Goal: Transaction & Acquisition: Obtain resource

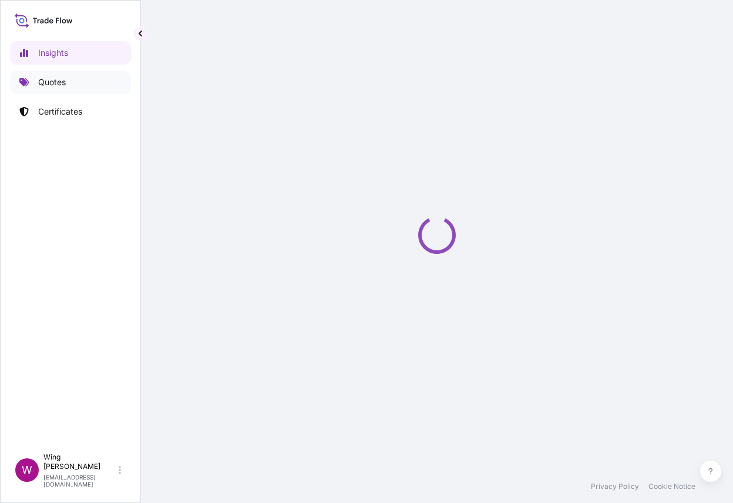
click at [68, 82] on link "Quotes" at bounding box center [70, 81] width 121 height 23
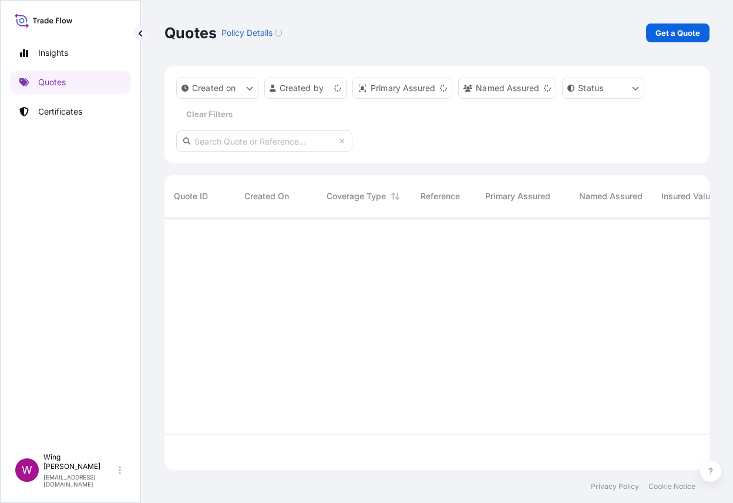
scroll to position [247, 533]
click at [681, 25] on link "Get a Quote" at bounding box center [677, 32] width 63 height 19
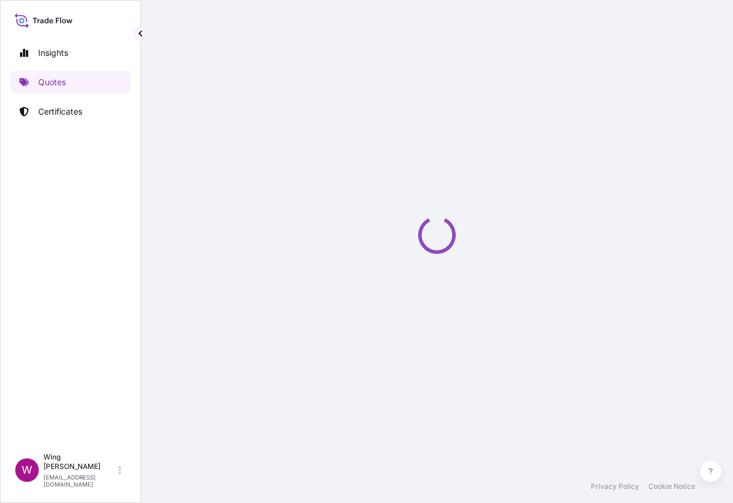
select select "AIR"
select select "27"
select select "Transit"
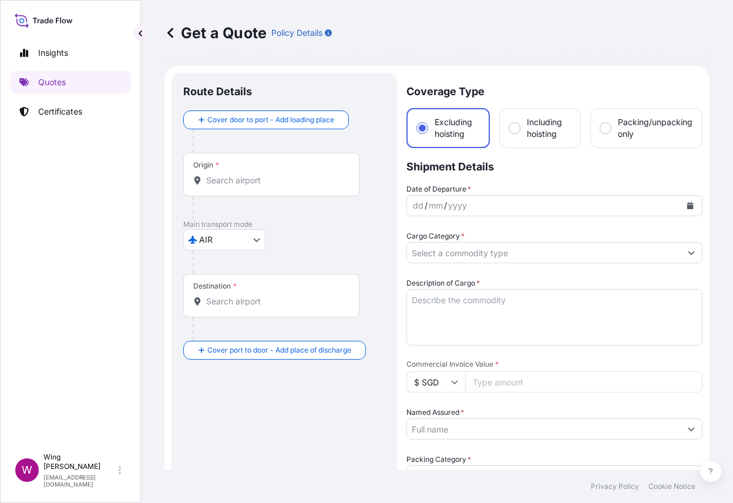
scroll to position [19, 0]
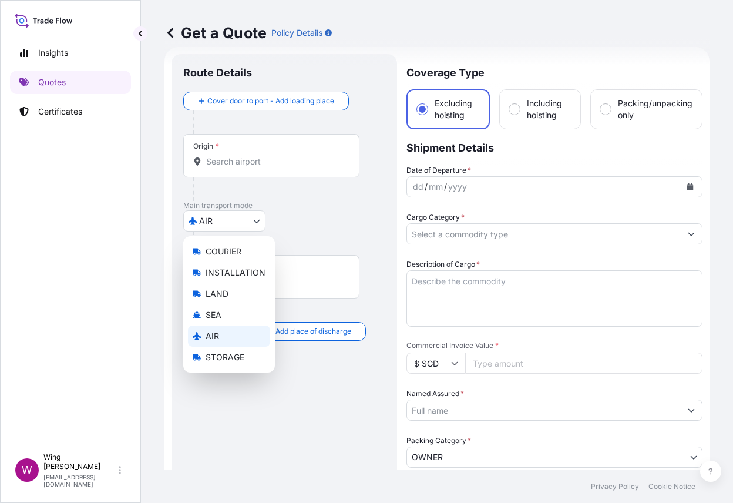
click at [236, 222] on body "Insights Quotes Certificates W Wing Lee [EMAIL_ADDRESS][DOMAIN_NAME] Get a Quot…" at bounding box center [366, 251] width 733 height 503
click at [214, 358] on span "STORAGE" at bounding box center [225, 357] width 39 height 12
select select "STORAGE"
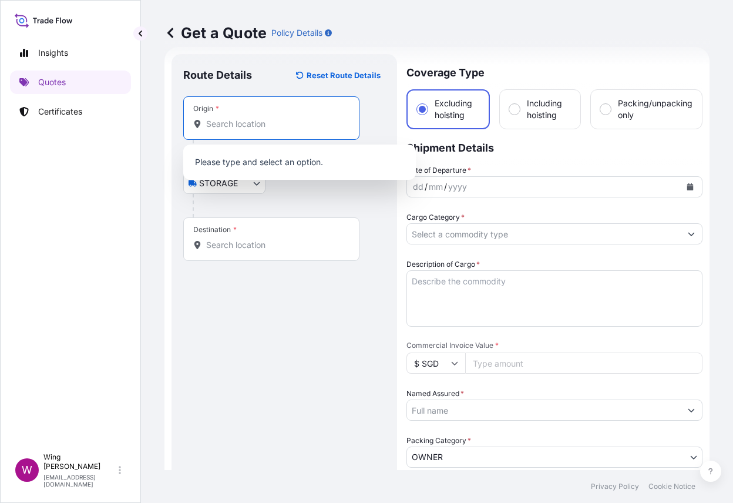
click at [248, 126] on input "Origin *" at bounding box center [275, 124] width 139 height 12
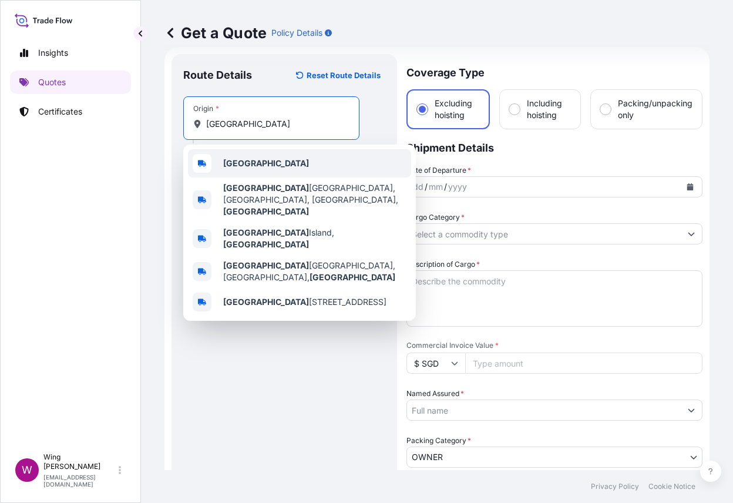
click at [227, 160] on b "[GEOGRAPHIC_DATA]" at bounding box center [266, 163] width 86 height 10
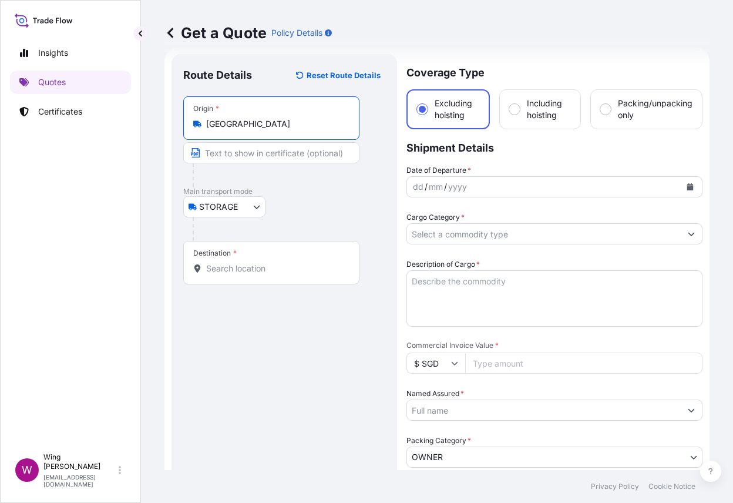
type input "[GEOGRAPHIC_DATA]"
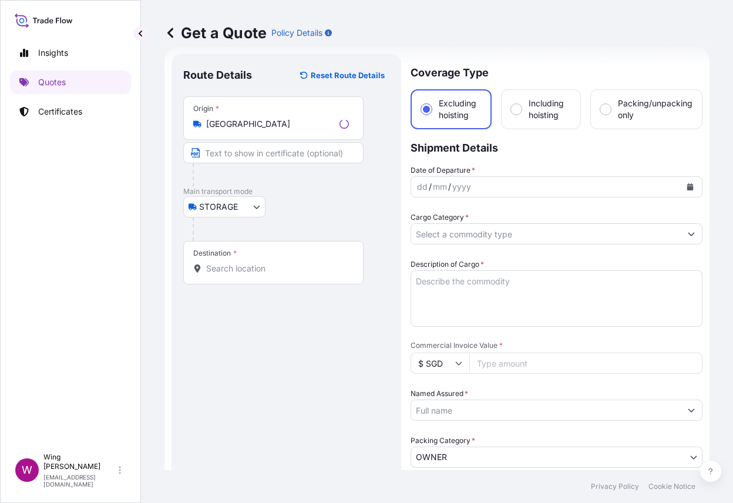
click at [252, 258] on div "Destination *" at bounding box center [273, 262] width 180 height 43
click at [252, 263] on input "Destination *" at bounding box center [277, 269] width 143 height 12
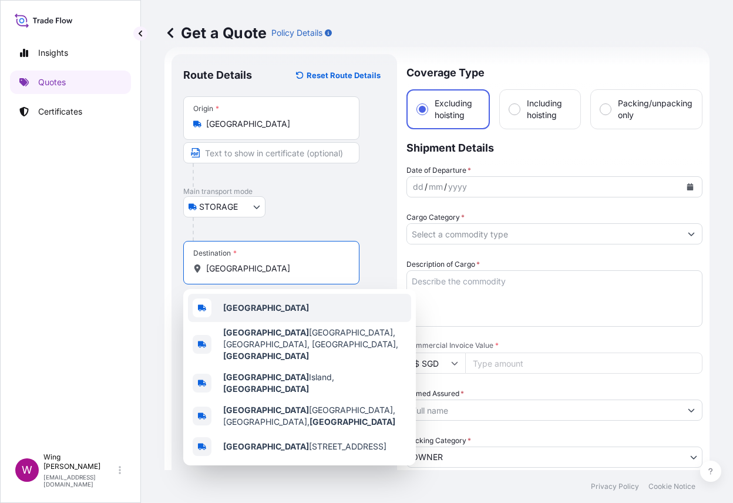
click at [248, 307] on b "[GEOGRAPHIC_DATA]" at bounding box center [266, 307] width 86 height 10
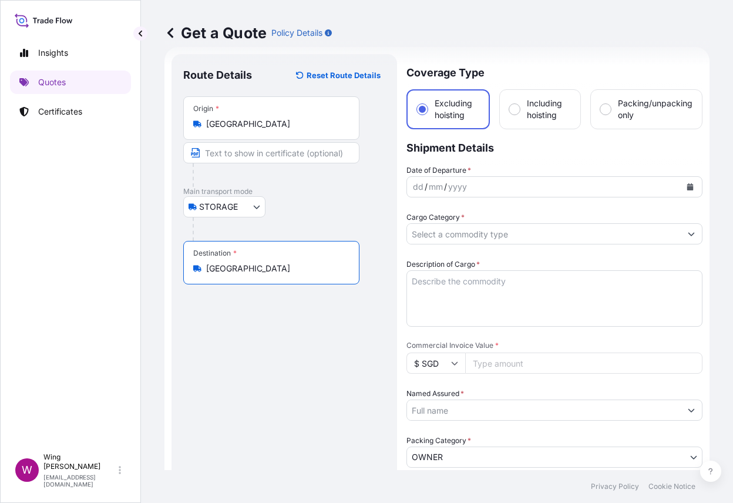
type input "[GEOGRAPHIC_DATA]"
click at [683, 187] on button "Calendar" at bounding box center [690, 186] width 19 height 19
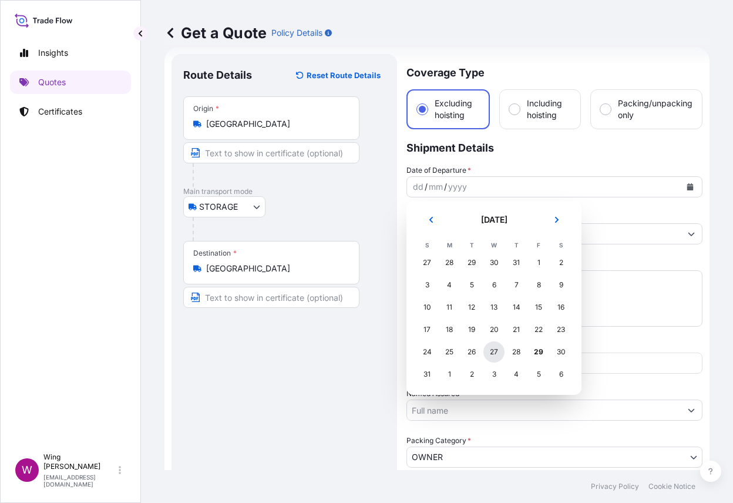
click at [497, 350] on div "27" at bounding box center [493, 351] width 21 height 21
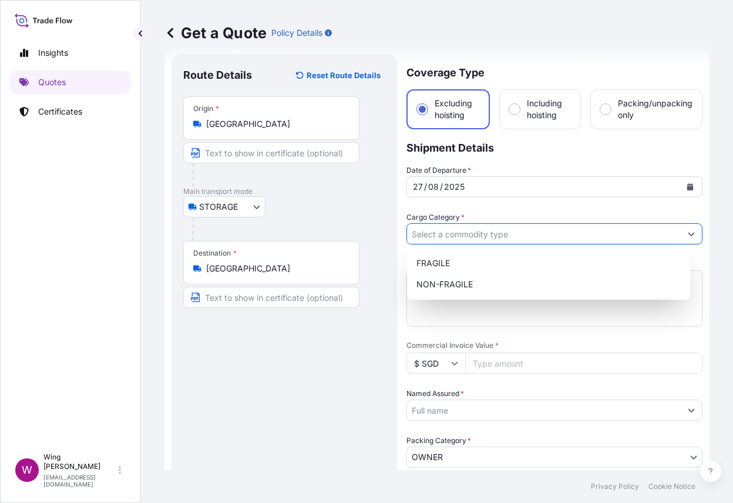
click at [514, 231] on input "Cargo Category *" at bounding box center [544, 233] width 274 height 21
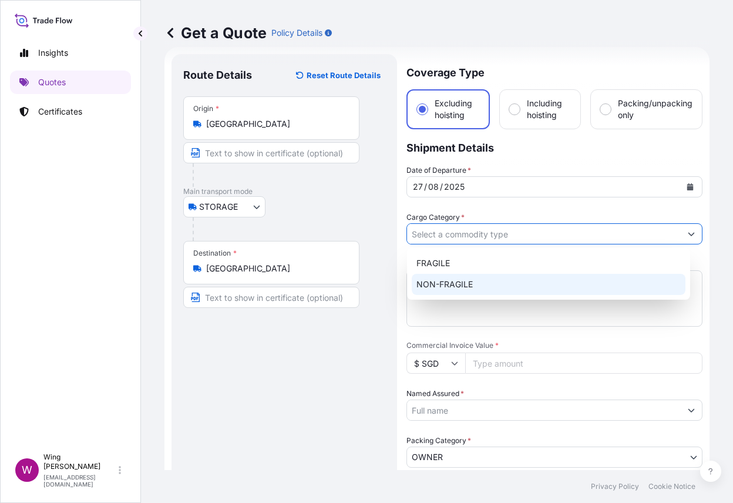
click at [489, 282] on div "NON-FRAGILE" at bounding box center [549, 284] width 274 height 21
type input "NON-FRAGILE"
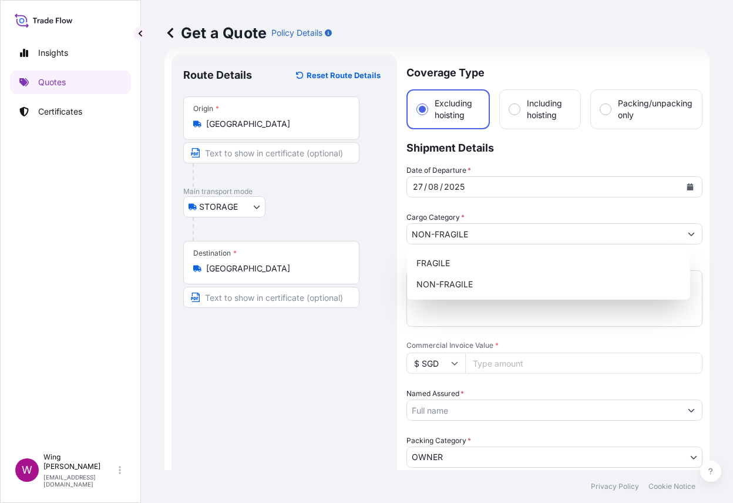
click at [63, 258] on div "Insights Quotes Certificates" at bounding box center [70, 239] width 121 height 416
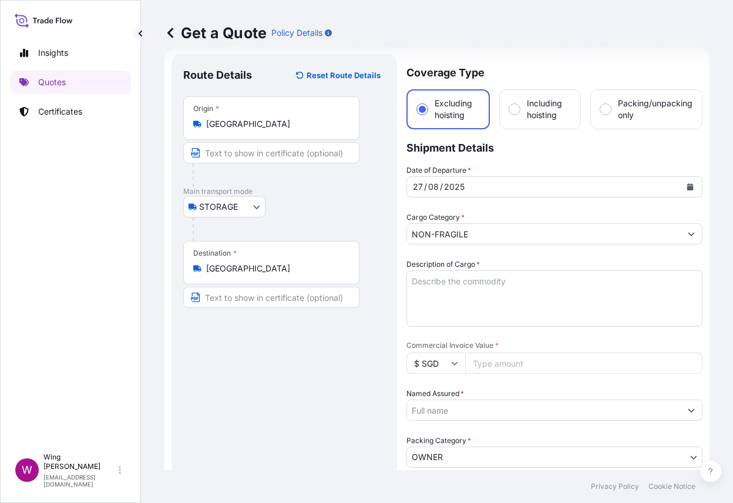
click at [501, 287] on textarea "Description of Cargo *" at bounding box center [554, 298] width 296 height 56
paste textarea "AMST247934TTTT"
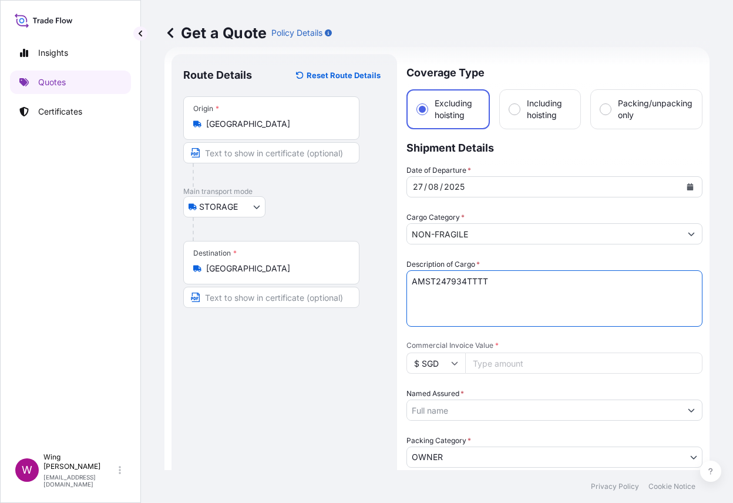
click at [522, 298] on textarea "AMST247934TTTT" at bounding box center [554, 298] width 296 height 56
drag, startPoint x: 503, startPoint y: 287, endPoint x: 378, endPoint y: 271, distance: 126.1
click at [378, 271] on form "Route Details Reset Route Details Place of loading Road / Inland Road / Inland …" at bounding box center [436, 422] width 545 height 750
drag, startPoint x: 493, startPoint y: 295, endPoint x: 503, endPoint y: 285, distance: 13.7
click at [493, 295] on textarea "AMST247934TTTT" at bounding box center [554, 298] width 296 height 56
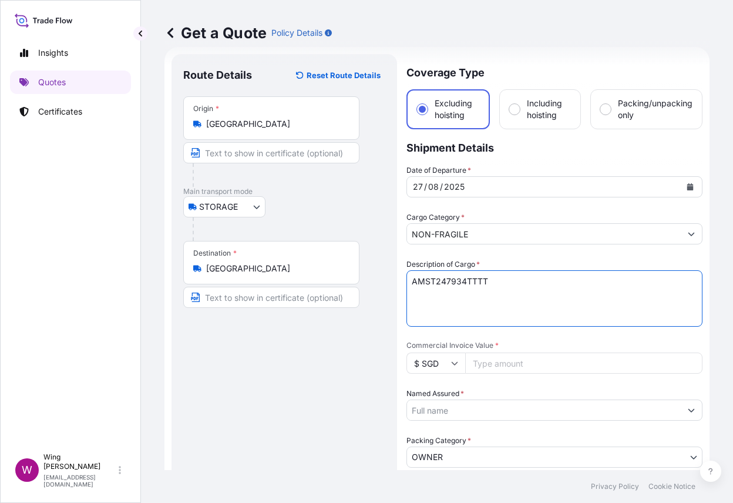
drag, startPoint x: 507, startPoint y: 281, endPoint x: 354, endPoint y: 270, distance: 153.7
click at [354, 270] on form "Route Details Reset Route Details Place of loading Road / Inland Road / Inland …" at bounding box center [436, 422] width 545 height 750
paste textarea "[PERSON_NAME]1"
click at [439, 281] on textarea "[PERSON_NAME]1" at bounding box center [554, 298] width 296 height 56
type textarea "張恩利, 舞步1"
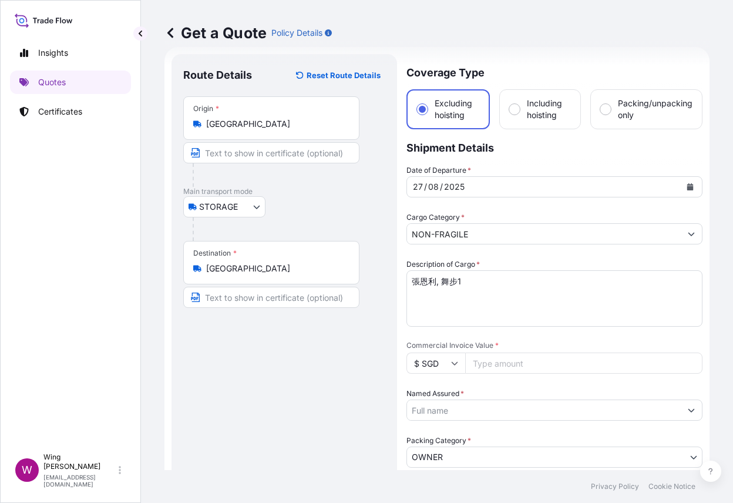
click at [442, 363] on input "$ SGD" at bounding box center [435, 362] width 59 height 21
click at [425, 343] on div "¥ CNY" at bounding box center [435, 332] width 49 height 22
type input "¥ CNY"
click at [487, 363] on input "Commercial Invoice Value *" at bounding box center [583, 362] width 237 height 21
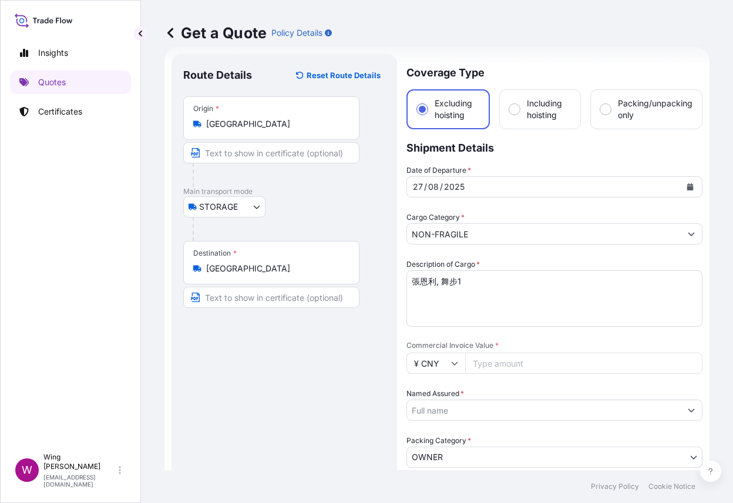
paste input "2664000"
type input "2664000"
click at [304, 385] on div "Route Details Reset Route Details Place of loading Road / [GEOGRAPHIC_DATA] / I…" at bounding box center [284, 422] width 202 height 712
click at [445, 408] on input "Named Assured *" at bounding box center [544, 409] width 274 height 21
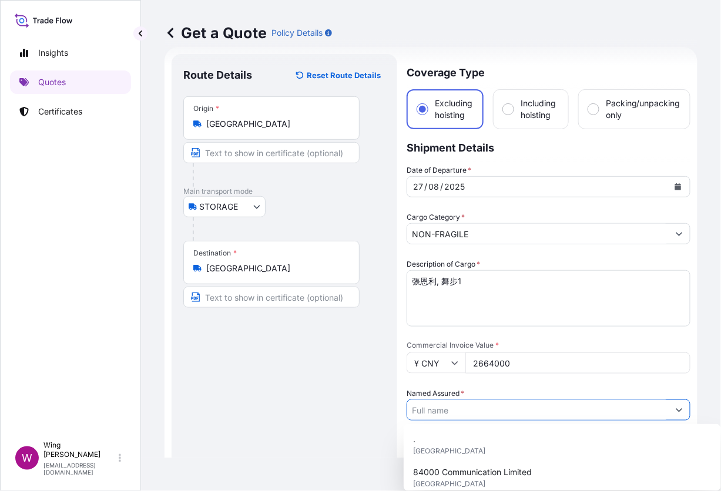
paste input "[PERSON_NAME]"
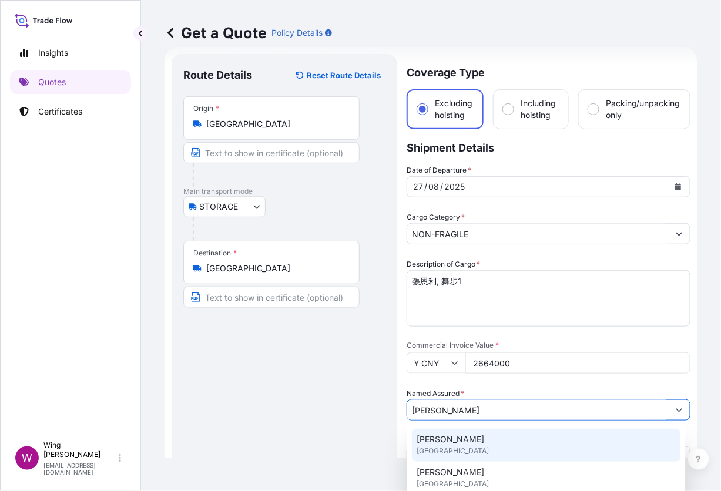
drag, startPoint x: 728, startPoint y: 267, endPoint x: 717, endPoint y: 337, distance: 70.9
click at [718, 336] on html "15 options available. 0 options available. 3 options available. Insights Quotes…" at bounding box center [360, 245] width 721 height 491
click at [339, 428] on div "Route Details Reset Route Details Place of loading Road / [GEOGRAPHIC_DATA] / I…" at bounding box center [284, 422] width 202 height 712
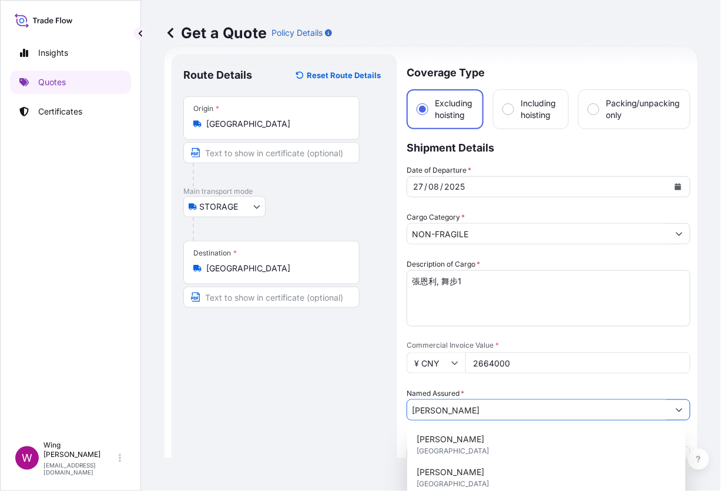
drag, startPoint x: 453, startPoint y: 403, endPoint x: 410, endPoint y: 405, distance: 43.5
click at [410, 405] on input "[PERSON_NAME]" at bounding box center [537, 409] width 261 height 21
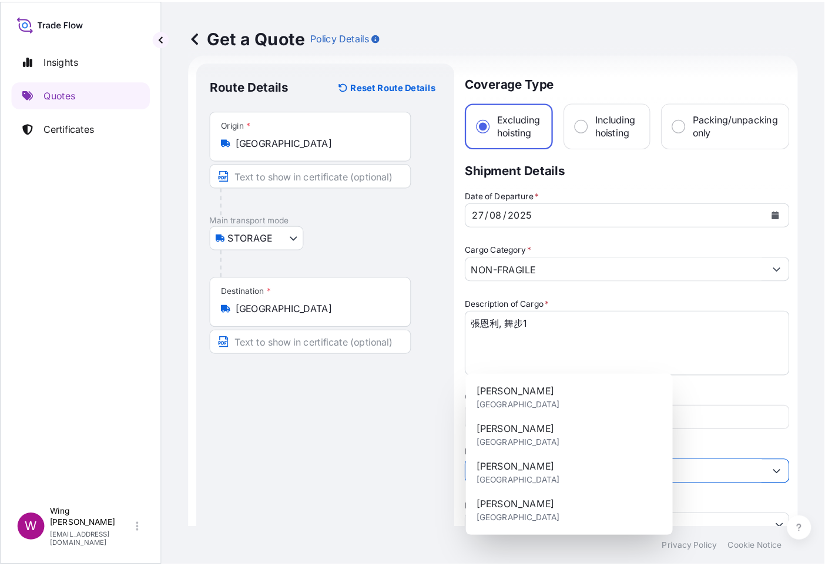
scroll to position [0, 0]
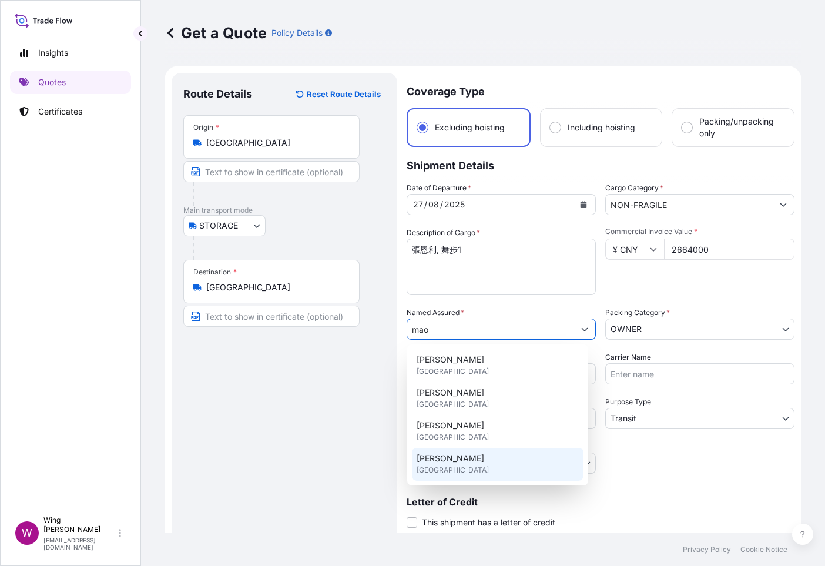
click at [466, 460] on div "[PERSON_NAME][GEOGRAPHIC_DATA]" at bounding box center [497, 464] width 171 height 33
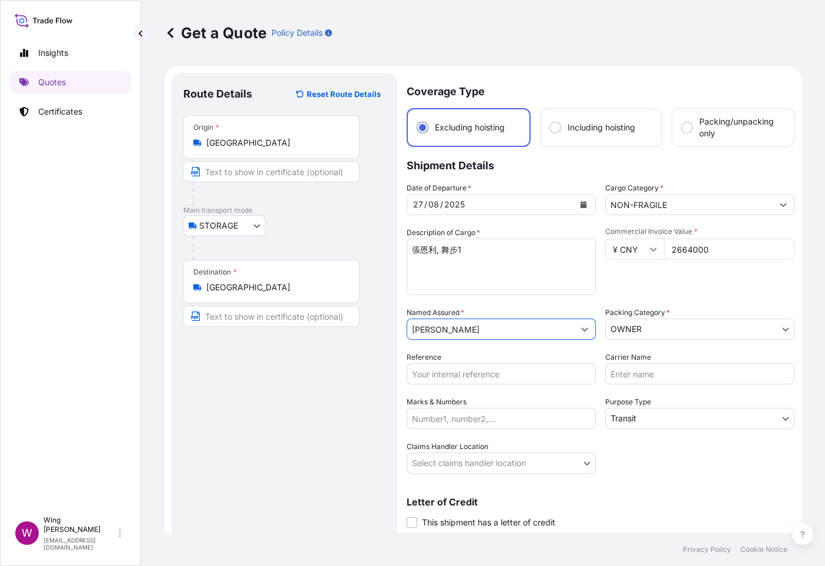
type input "[PERSON_NAME]"
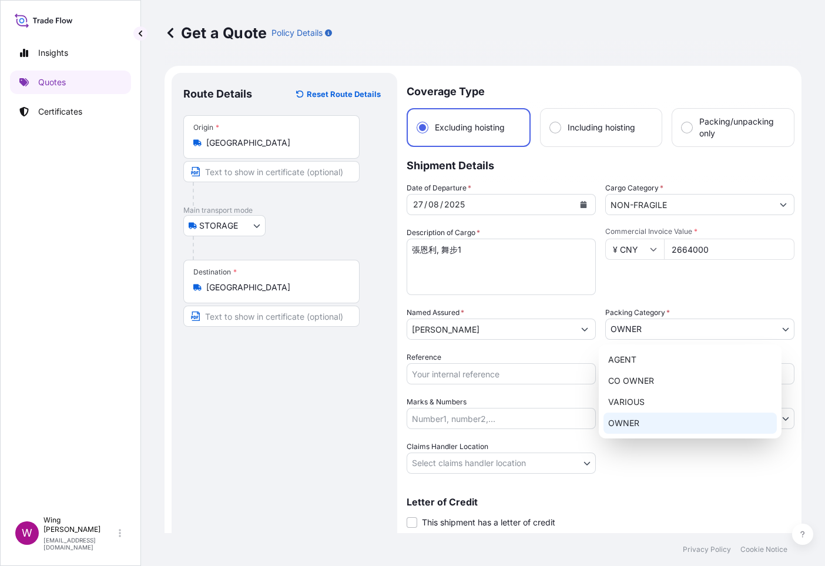
click at [675, 330] on body "4 options available. Insights Quotes Certificates W Wing Lee [EMAIL_ADDRESS][DO…" at bounding box center [412, 283] width 825 height 566
click at [630, 429] on div "OWNER" at bounding box center [689, 422] width 173 height 21
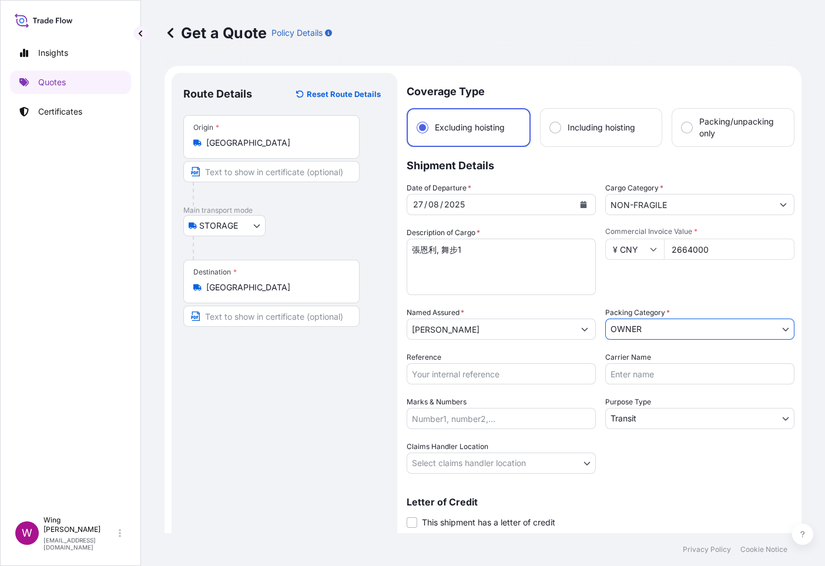
click at [495, 377] on input "Reference" at bounding box center [500, 373] width 189 height 21
click at [442, 374] on input "Reference" at bounding box center [500, 373] width 189 height 21
paste input "AMST238400FYVI"
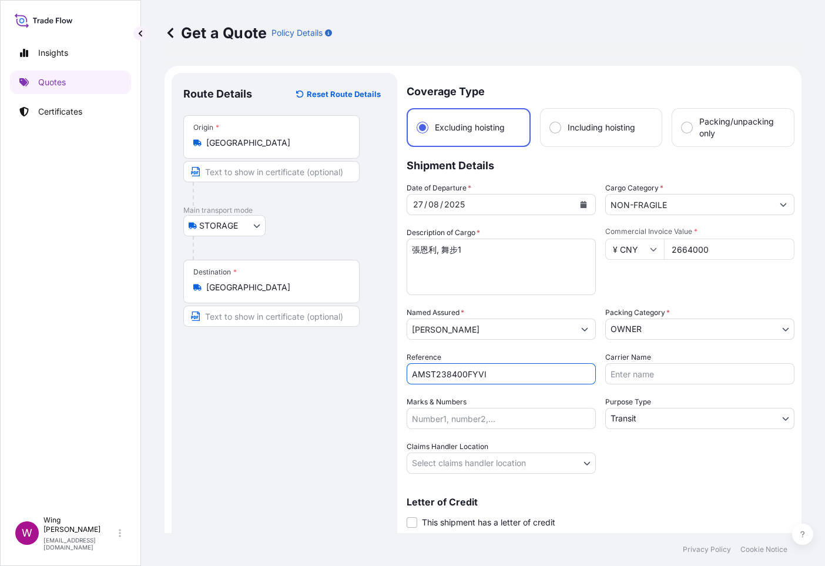
type input "AMST238400FYVI"
click at [305, 389] on div "Route Details Reset Route Details Place of loading Road / [GEOGRAPHIC_DATA] / I…" at bounding box center [284, 317] width 202 height 465
click at [621, 374] on input "Carrier Name" at bounding box center [699, 373] width 189 height 21
click at [340, 389] on div "Route Details Reset Route Details Place of loading Road / [GEOGRAPHIC_DATA] / I…" at bounding box center [284, 317] width 202 height 465
click at [642, 411] on body "Insights Quotes Certificates W Wing Lee [EMAIL_ADDRESS][DOMAIN_NAME] Get a Quot…" at bounding box center [412, 283] width 825 height 566
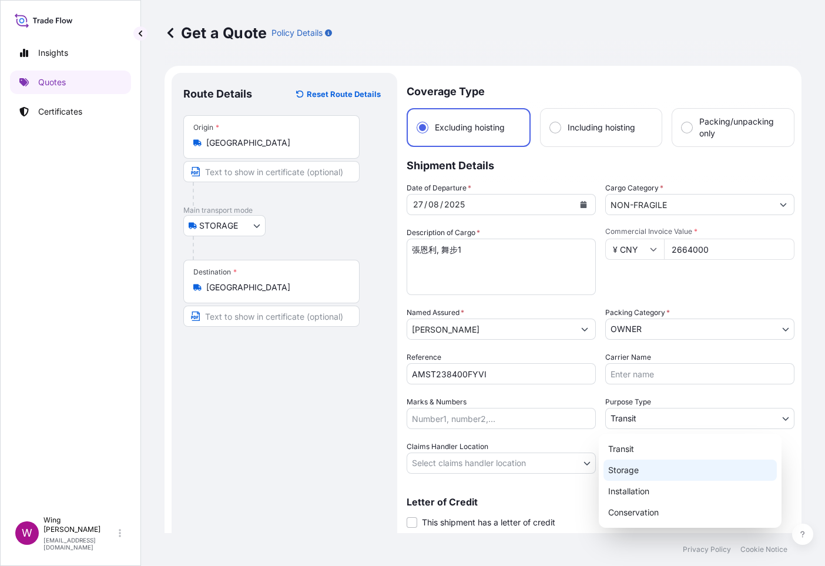
click at [628, 467] on div "Storage" at bounding box center [689, 469] width 173 height 21
select select "Storage"
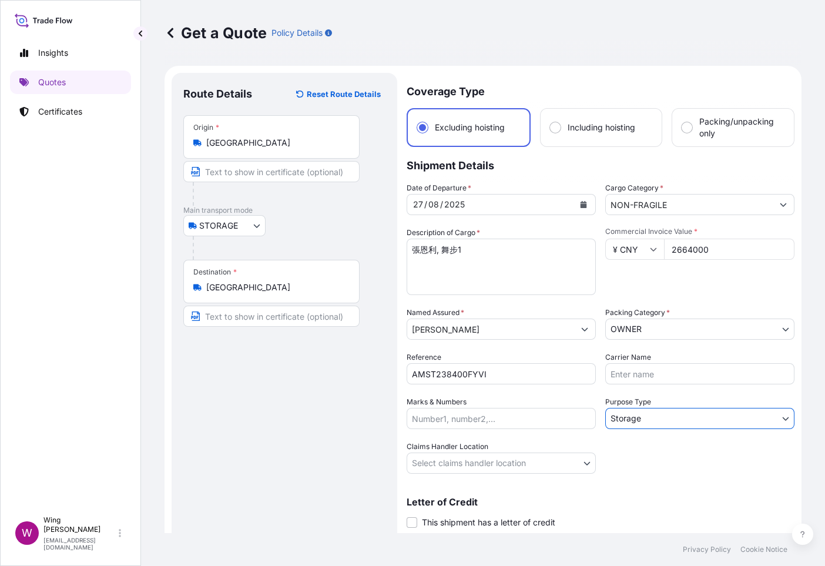
click at [346, 467] on div "Route Details Reset Route Details Place of loading Road / [GEOGRAPHIC_DATA] / I…" at bounding box center [284, 317] width 202 height 465
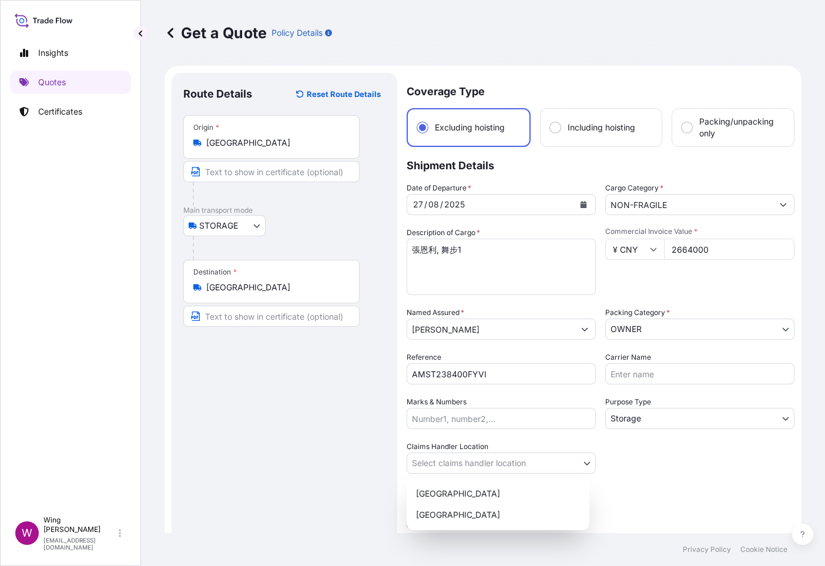
click at [443, 456] on body "Insights Quotes Certificates W Wing Lee [EMAIL_ADDRESS][DOMAIN_NAME] Get a Quot…" at bounding box center [412, 283] width 825 height 566
click at [434, 500] on div "[GEOGRAPHIC_DATA]" at bounding box center [497, 493] width 173 height 21
select select "[GEOGRAPHIC_DATA]"
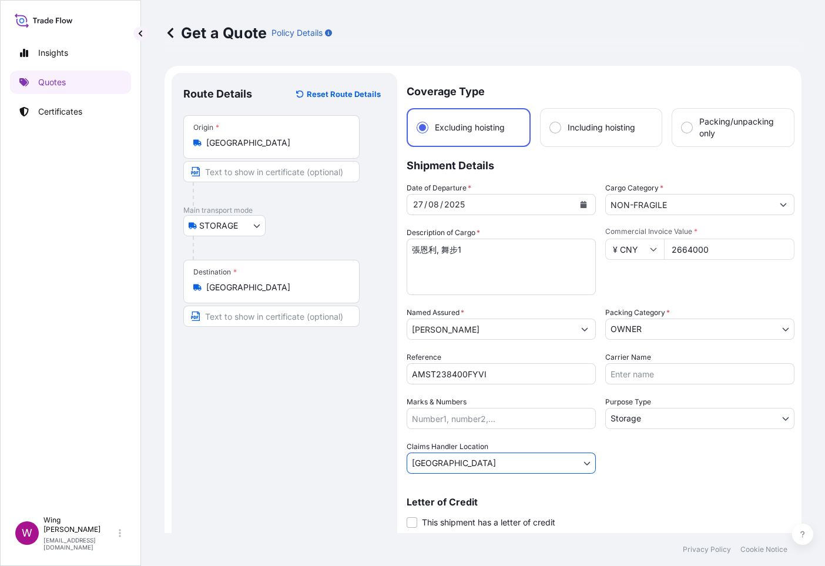
click at [291, 482] on div "Route Details Reset Route Details Place of loading Road / [GEOGRAPHIC_DATA] / I…" at bounding box center [284, 317] width 202 height 465
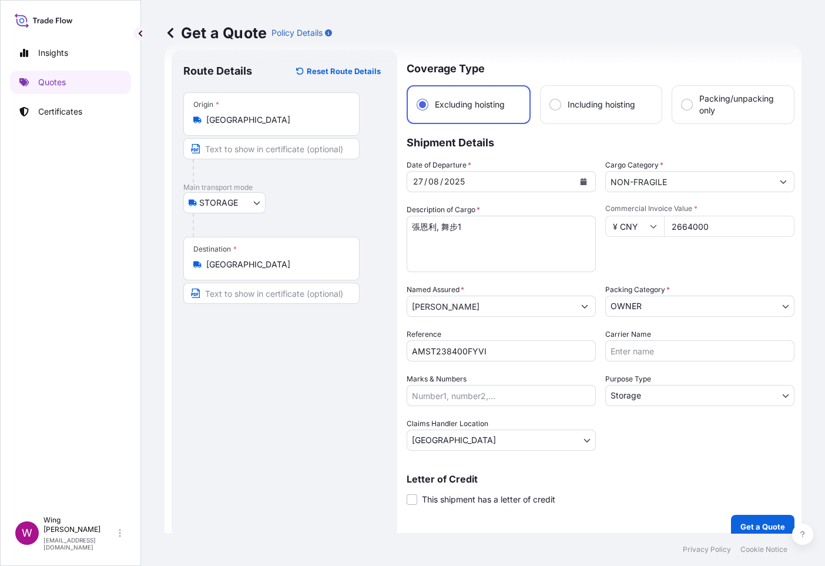
scroll to position [35, 0]
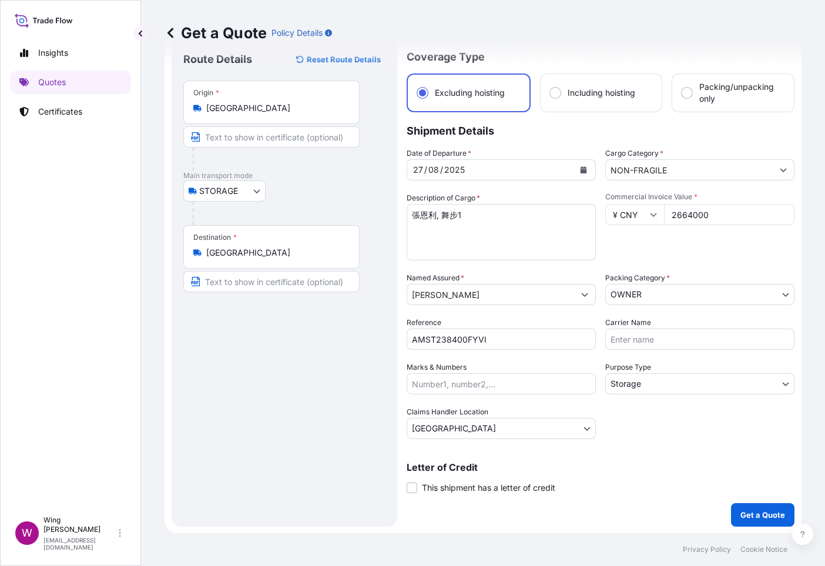
click at [418, 486] on label "This shipment has a letter of credit" at bounding box center [480, 487] width 149 height 12
click at [406, 481] on input "This shipment has a letter of credit" at bounding box center [406, 481] width 0 height 0
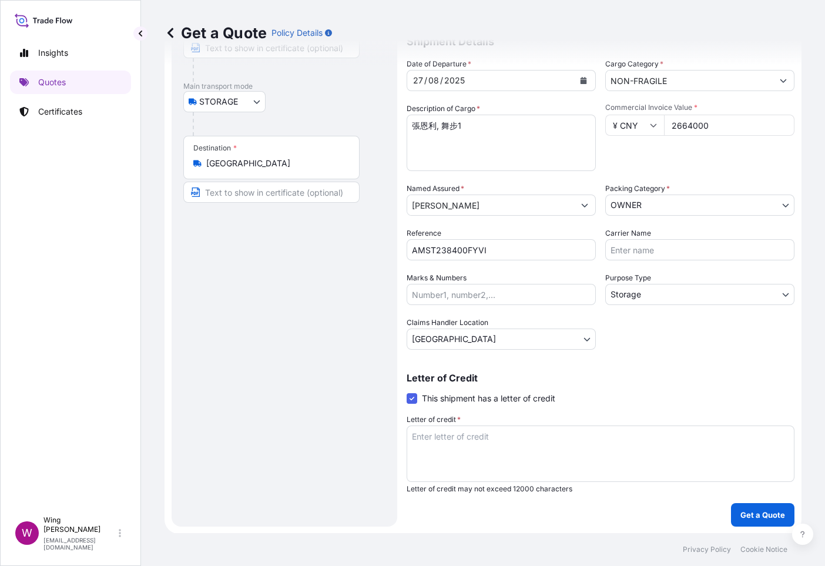
scroll to position [125, 0]
click at [464, 448] on textarea "Letter of credit *" at bounding box center [600, 453] width 388 height 56
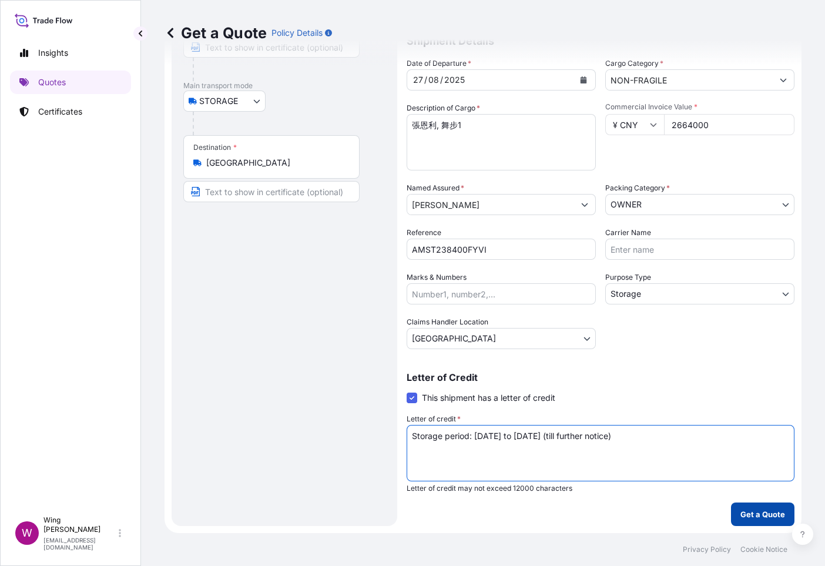
type textarea "Storage period: [DATE] to [DATE] (till further notice)"
click at [732, 502] on p "Get a Quote" at bounding box center [762, 514] width 45 height 12
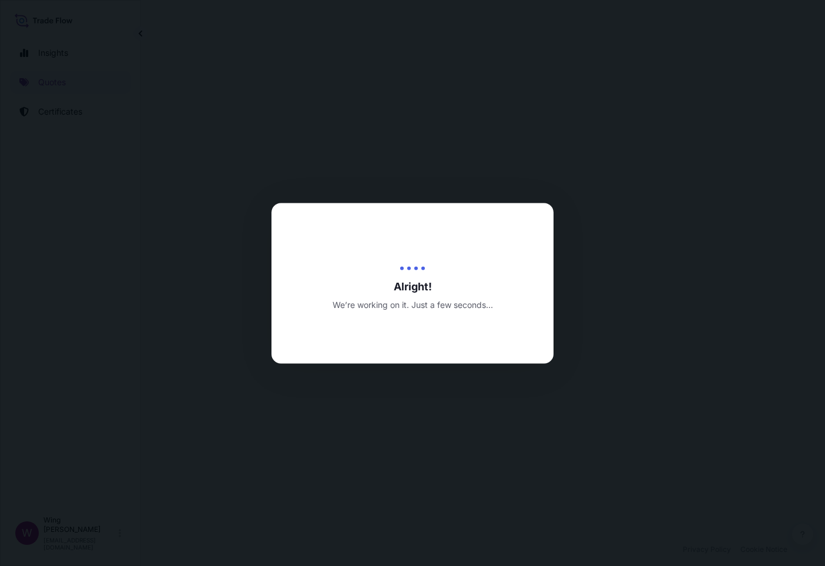
select select "STORAGE"
select select "Storage"
select select "[GEOGRAPHIC_DATA]"
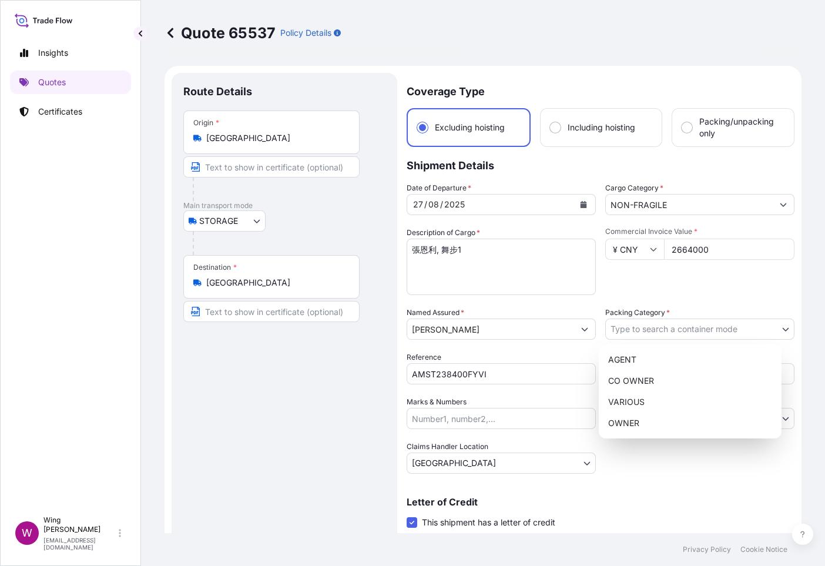
click at [639, 324] on body "Insights Quotes Certificates W Wing Lee [EMAIL_ADDRESS][DOMAIN_NAME] Quote 6553…" at bounding box center [412, 283] width 825 height 566
click at [637, 419] on div "OWNER" at bounding box center [689, 422] width 173 height 21
select select "27"
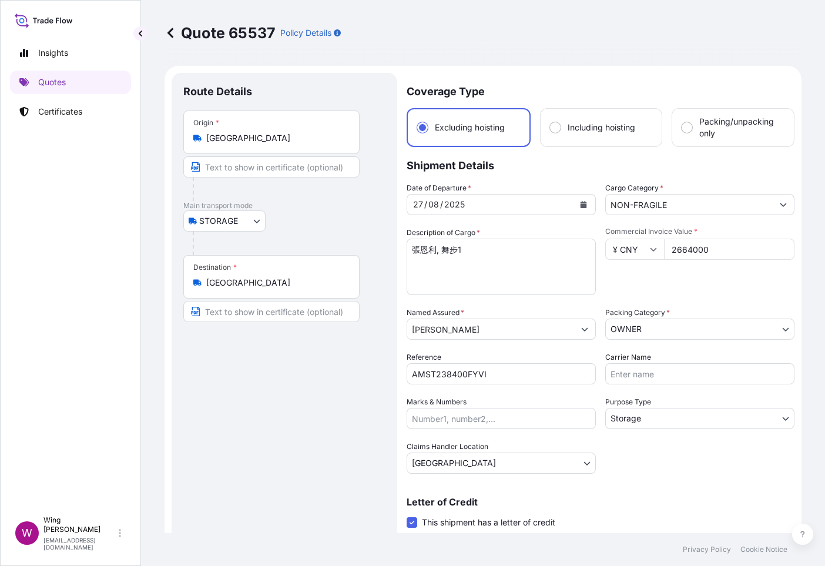
click at [266, 376] on div "Route Details Place of loading Road / [GEOGRAPHIC_DATA] / Inland Origin * [GEOG…" at bounding box center [284, 362] width 202 height 554
click at [360, 447] on div "Route Details Place of loading Road / [GEOGRAPHIC_DATA] / Inland Origin * [GEOG…" at bounding box center [284, 362] width 202 height 554
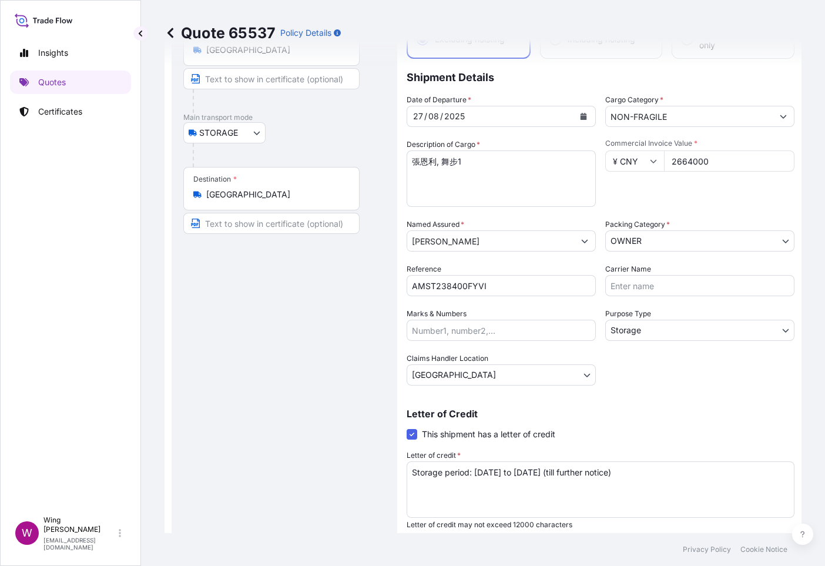
scroll to position [176, 0]
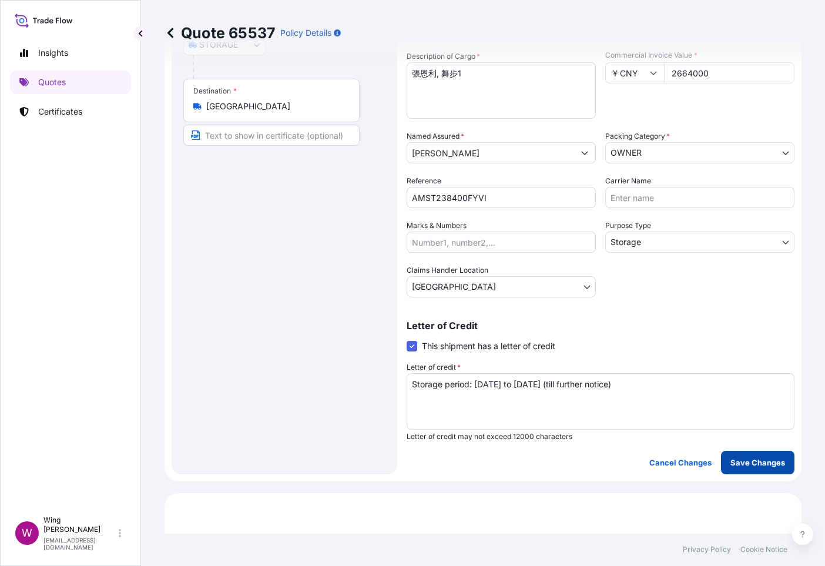
click at [732, 463] on p "Save Changes" at bounding box center [757, 462] width 55 height 12
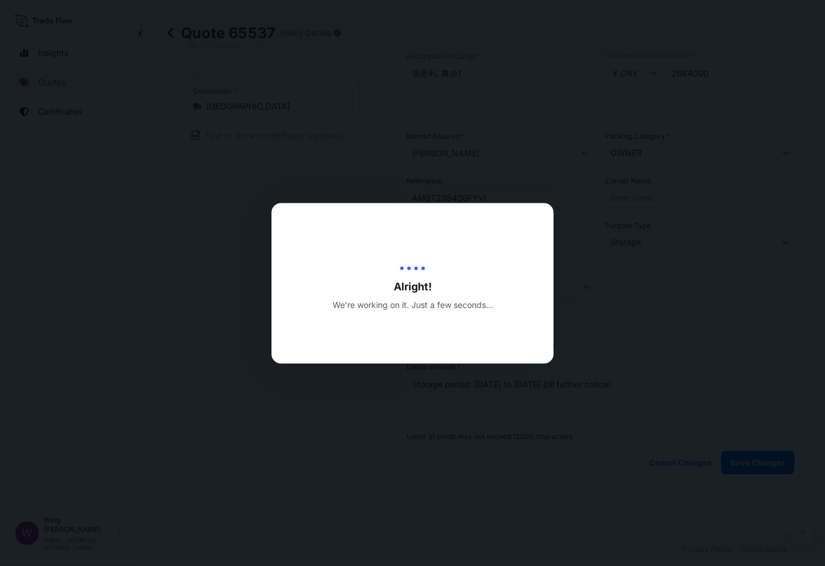
type input "[DATE]"
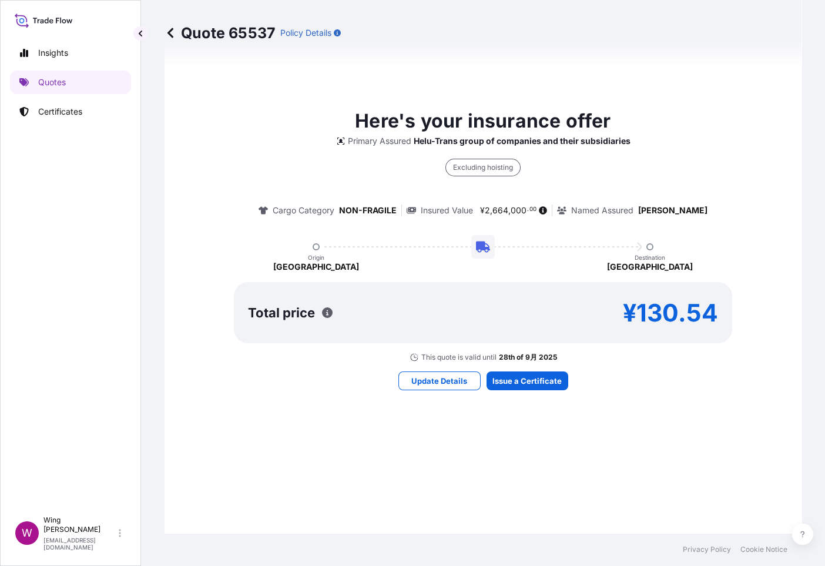
select select "STORAGE"
select select "Storage"
select select "[GEOGRAPHIC_DATA]"
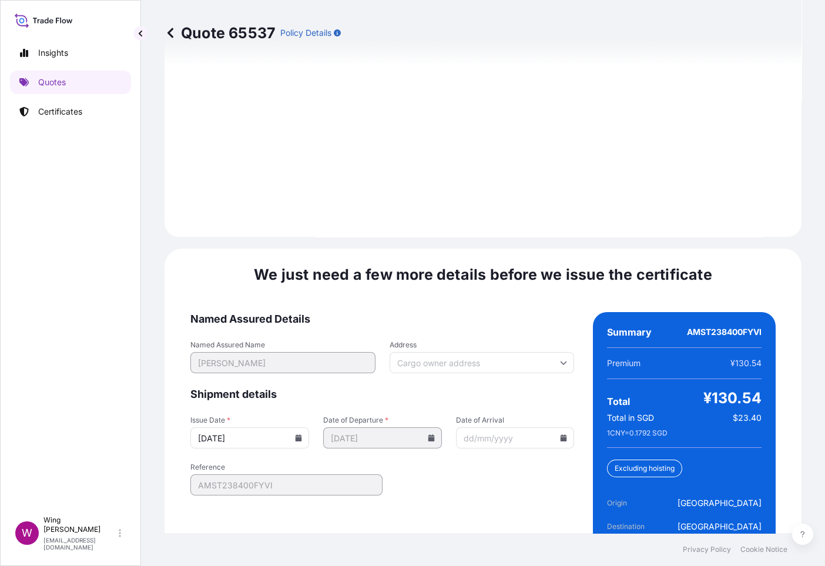
scroll to position [1767, 0]
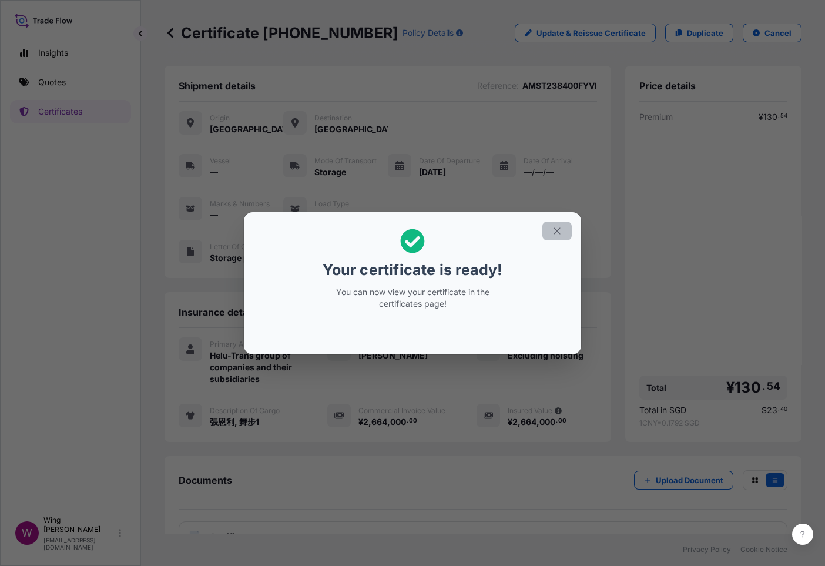
click at [558, 224] on button "button" at bounding box center [556, 230] width 29 height 19
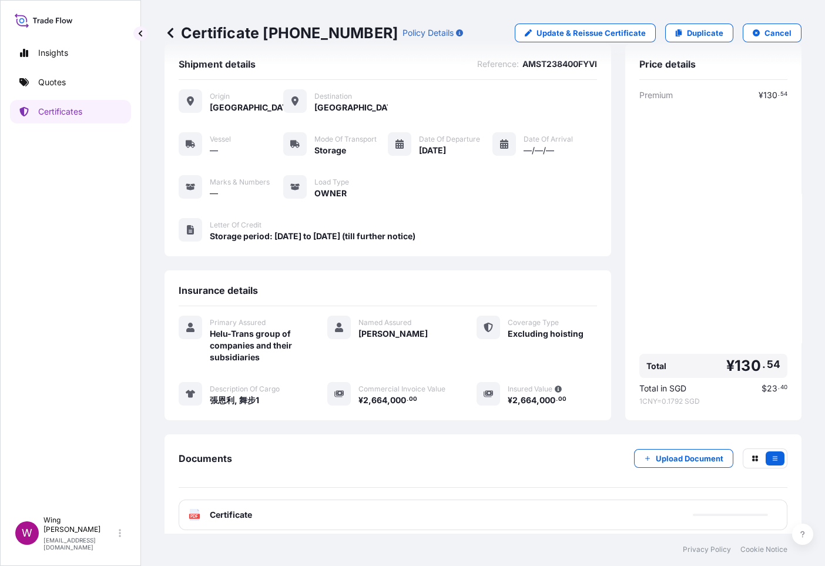
scroll to position [43, 0]
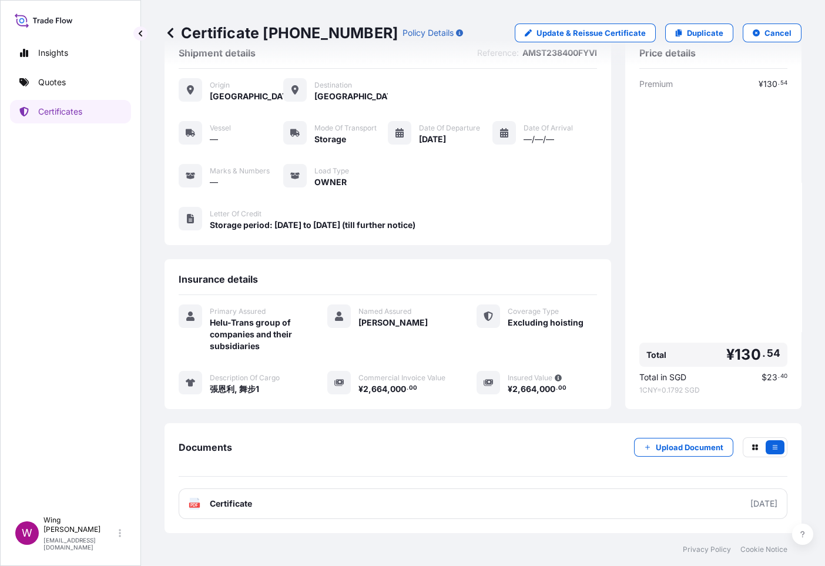
click at [193, 502] on text "PDF" at bounding box center [195, 505] width 8 height 4
